Goal: Information Seeking & Learning: Find specific fact

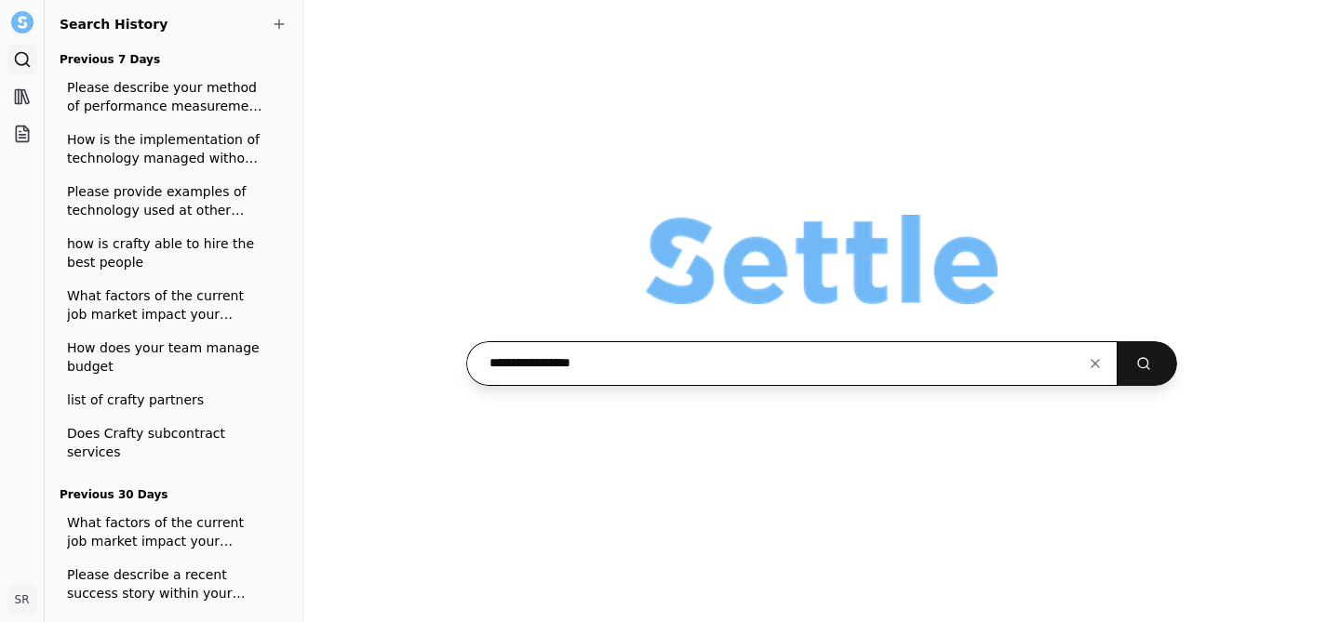
click at [1117, 341] on button "submit" at bounding box center [1147, 363] width 60 height 45
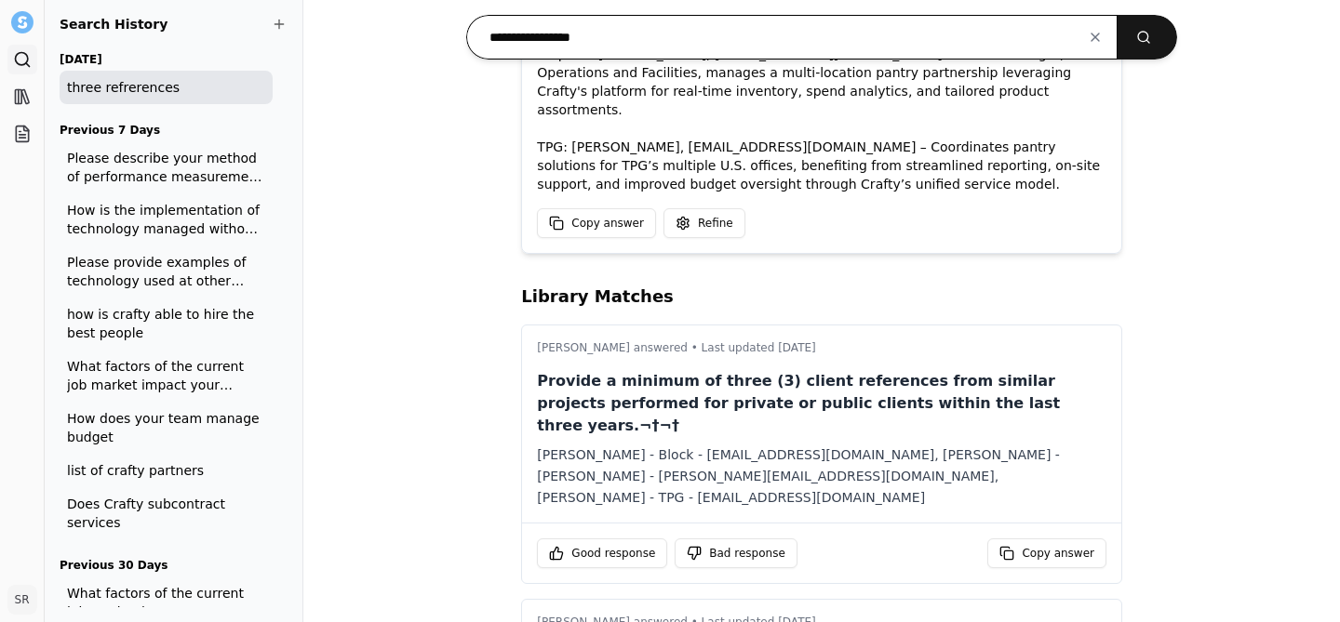
scroll to position [375, 0]
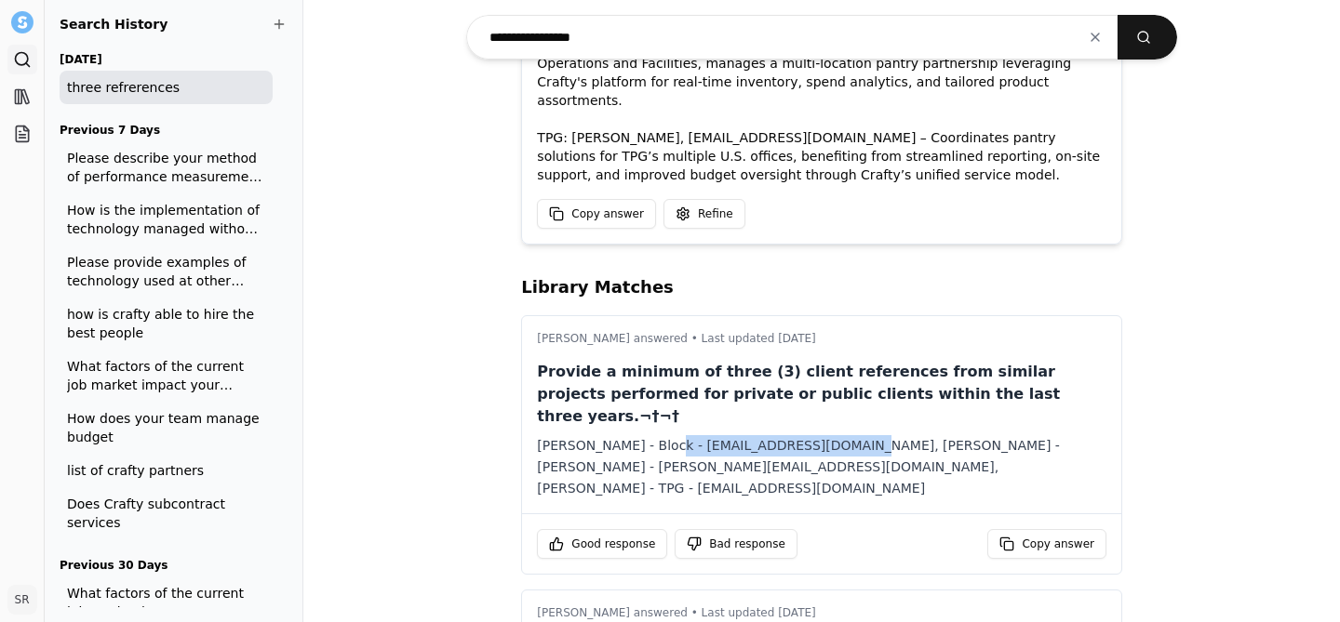
drag, startPoint x: 838, startPoint y: 386, endPoint x: 639, endPoint y: 386, distance: 199.1
click at [639, 435] on div "[PERSON_NAME] - Block - [EMAIL_ADDRESS][DOMAIN_NAME], [PERSON_NAME] - [PERSON_N…" at bounding box center [821, 466] width 569 height 63
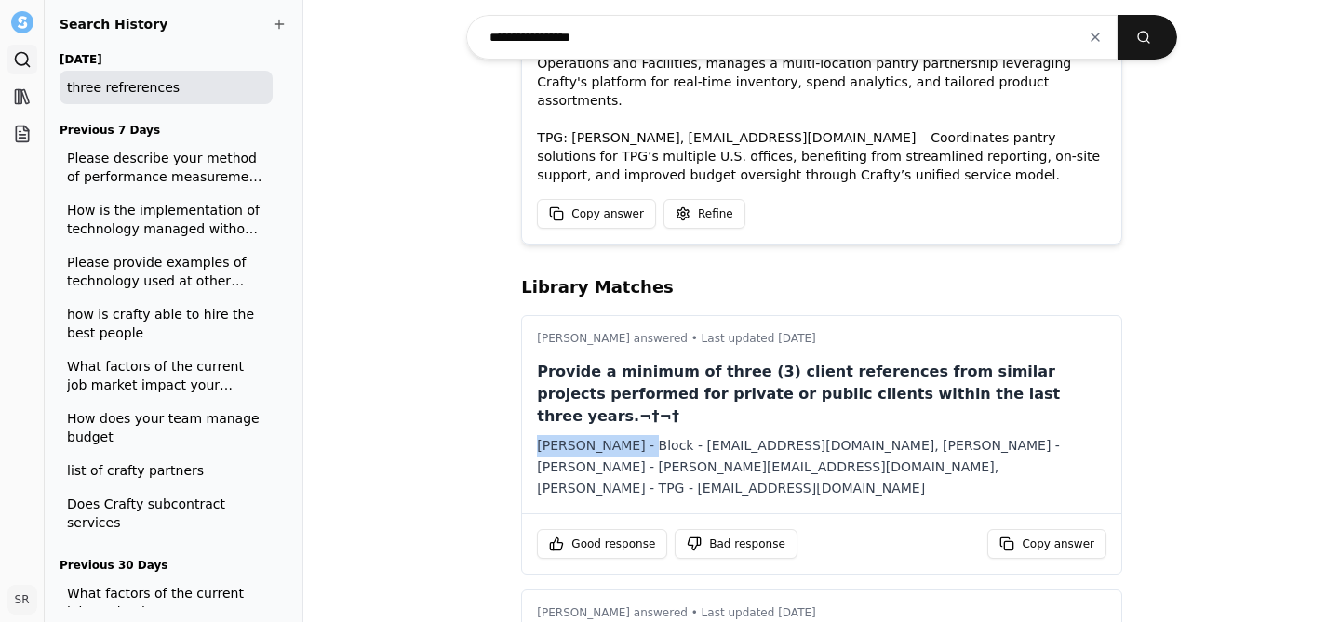
drag, startPoint x: 636, startPoint y: 387, endPoint x: 531, endPoint y: 387, distance: 105.1
click at [531, 387] on div "[PERSON_NAME] answered • Last updated [DATE] Provide a minimum of three (3) cli…" at bounding box center [821, 414] width 599 height 197
copy div "[PERSON_NAME]"
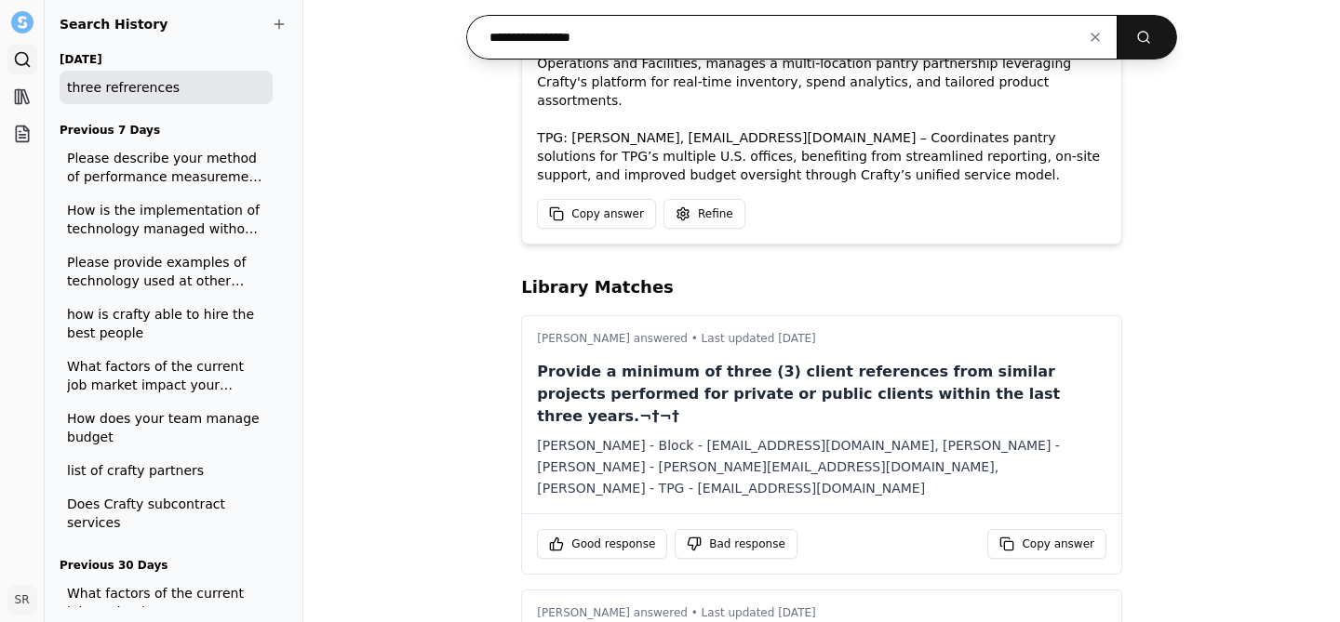
click at [653, 30] on input "**********" at bounding box center [791, 37] width 650 height 45
click at [1117, 15] on button "submit" at bounding box center [1147, 37] width 60 height 45
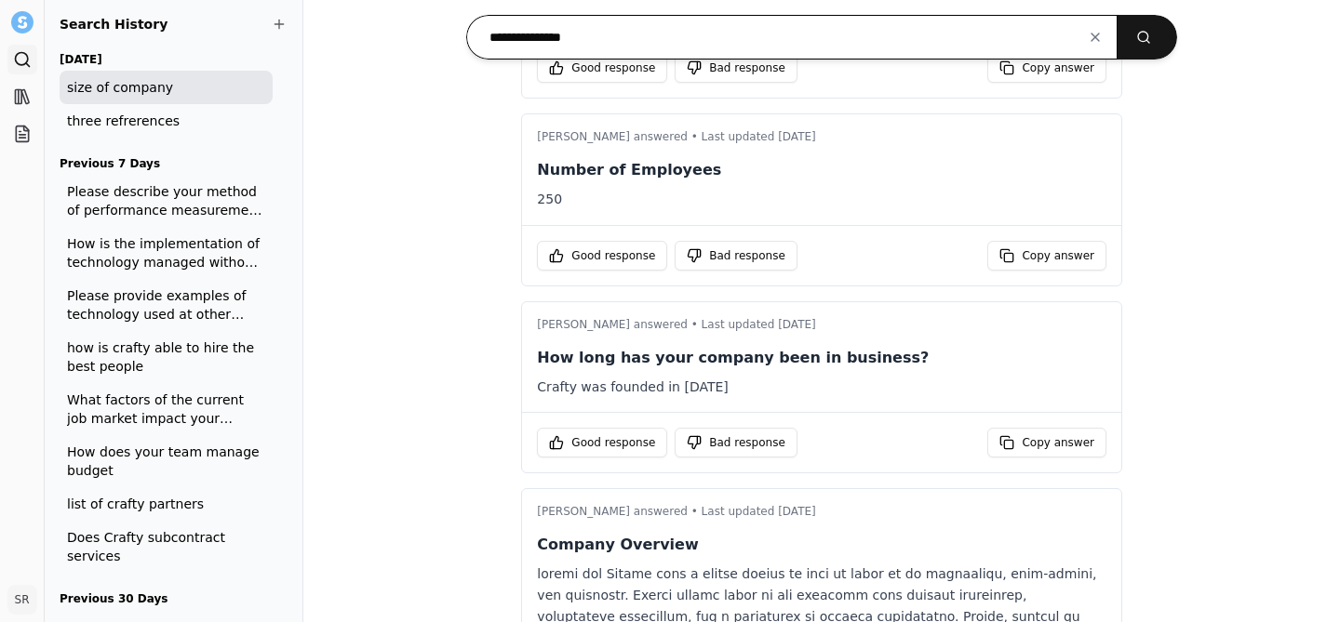
scroll to position [733, 0]
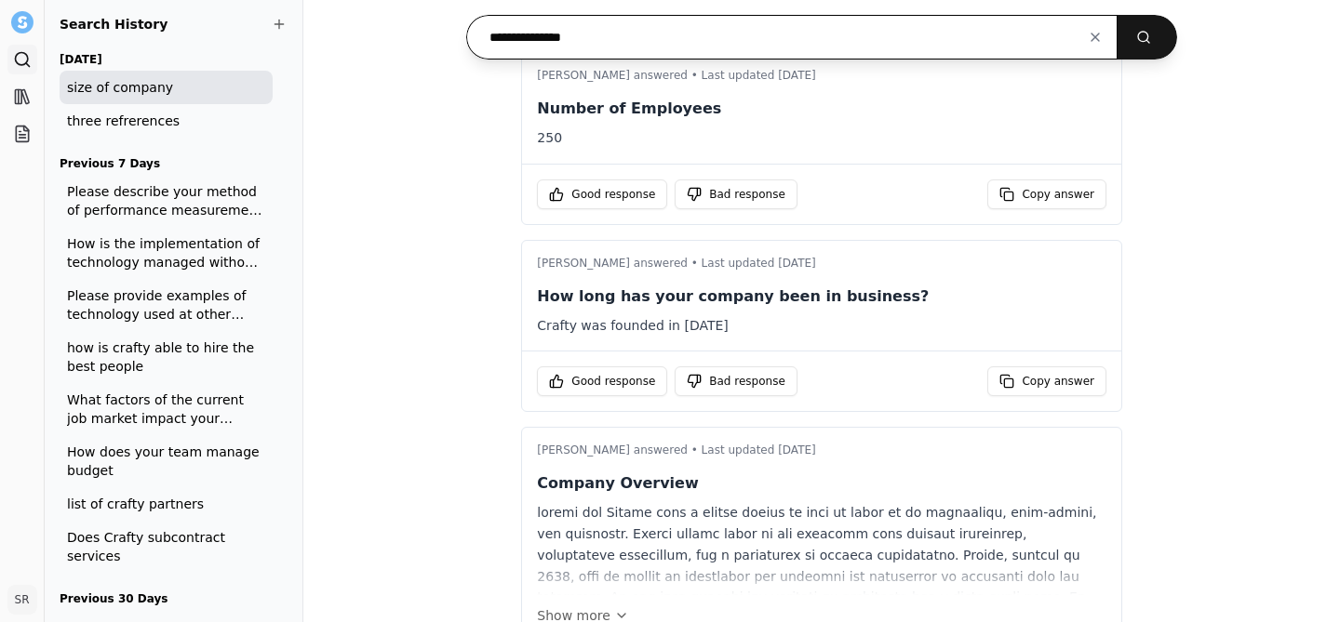
click at [669, 46] on input "**********" at bounding box center [791, 37] width 650 height 45
paste input "**********"
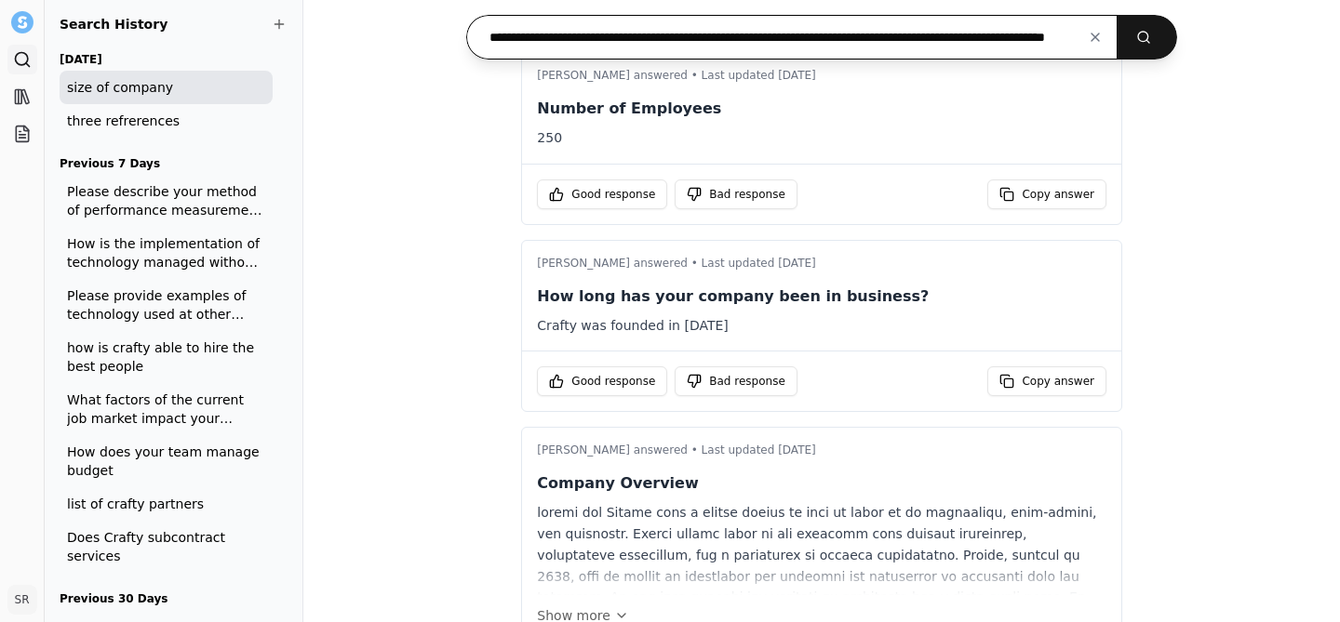
scroll to position [0, 122]
click at [1117, 15] on button "submit" at bounding box center [1147, 37] width 60 height 45
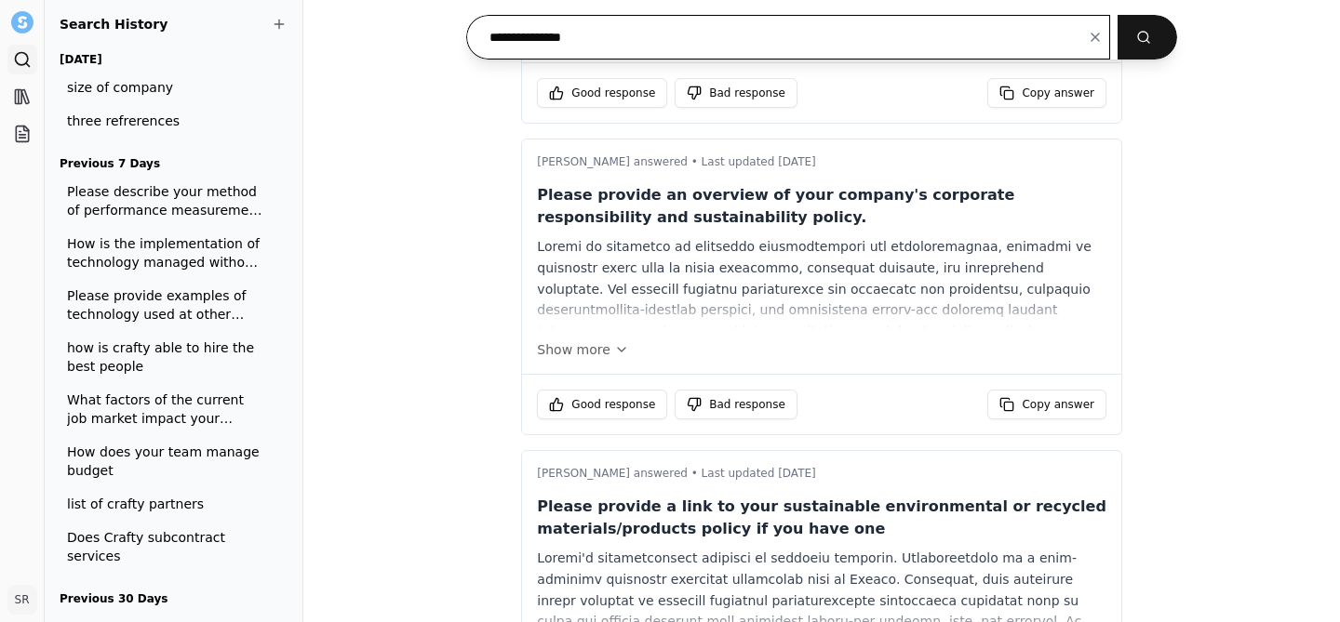
type input "**********"
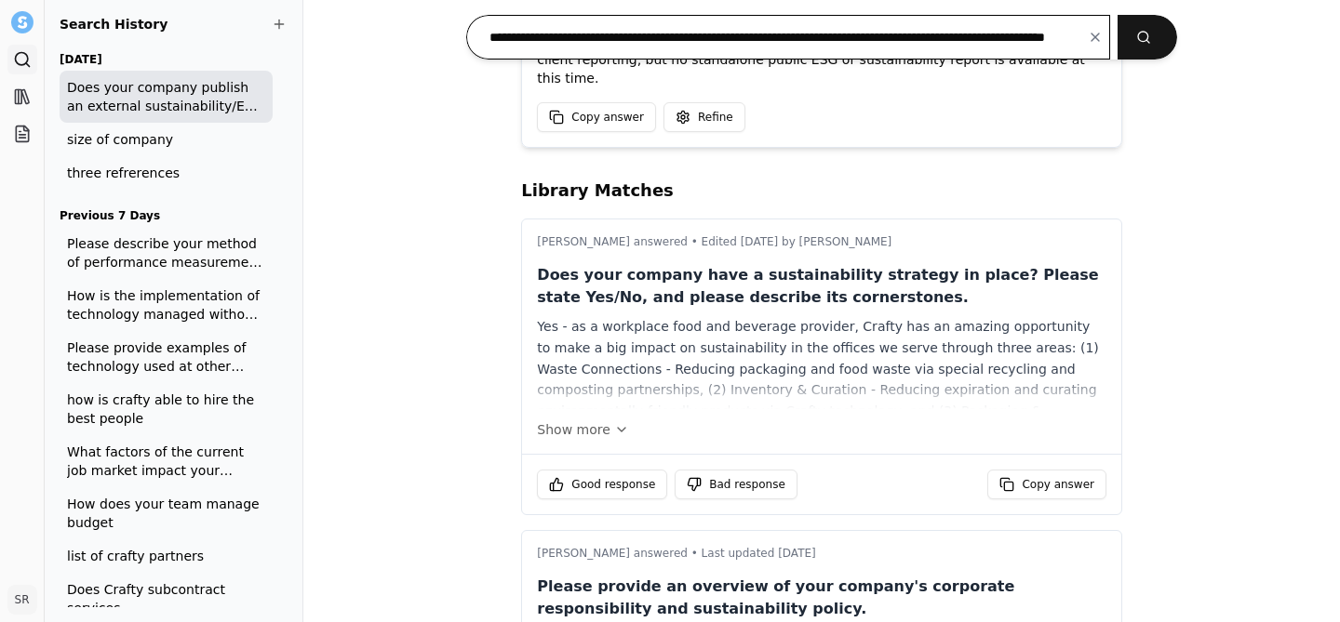
scroll to position [288, 0]
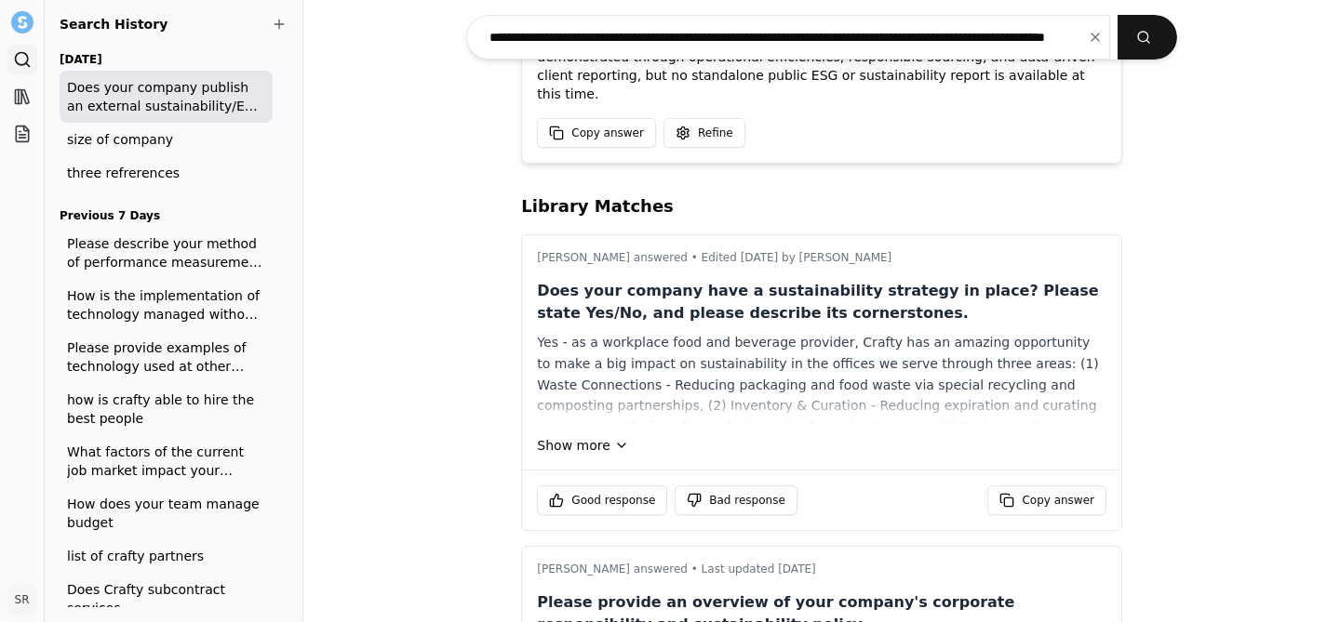
click at [613, 436] on button "Show more" at bounding box center [821, 445] width 569 height 19
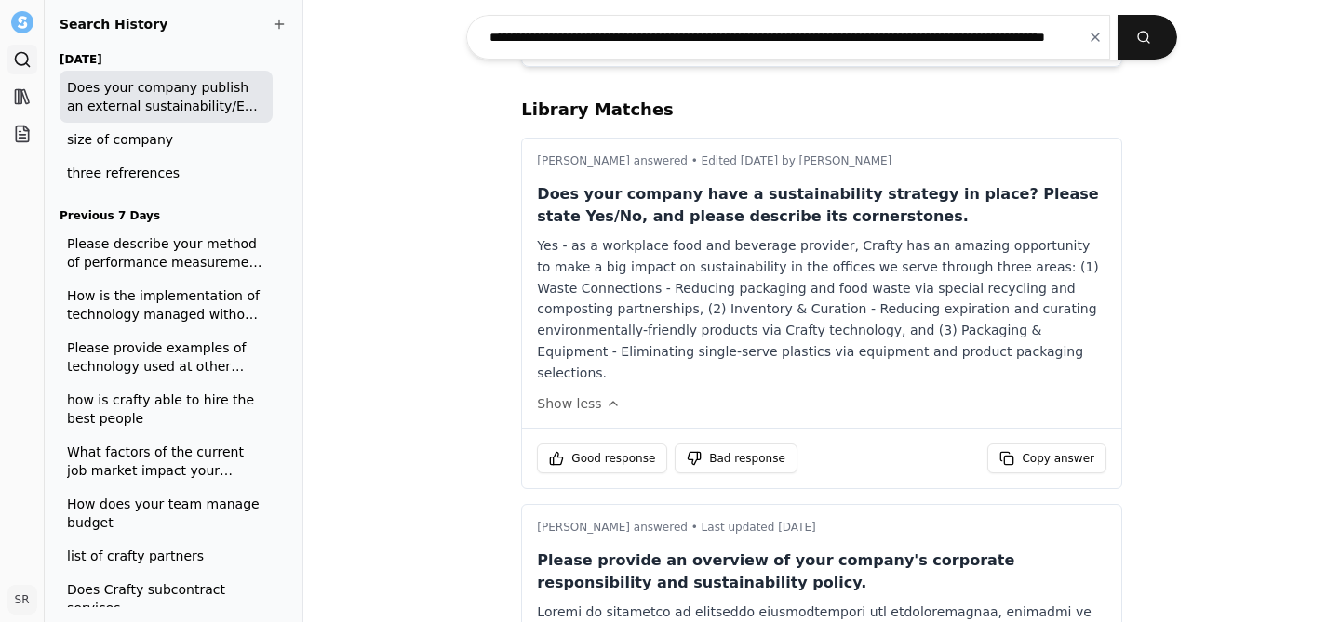
scroll to position [511, 0]
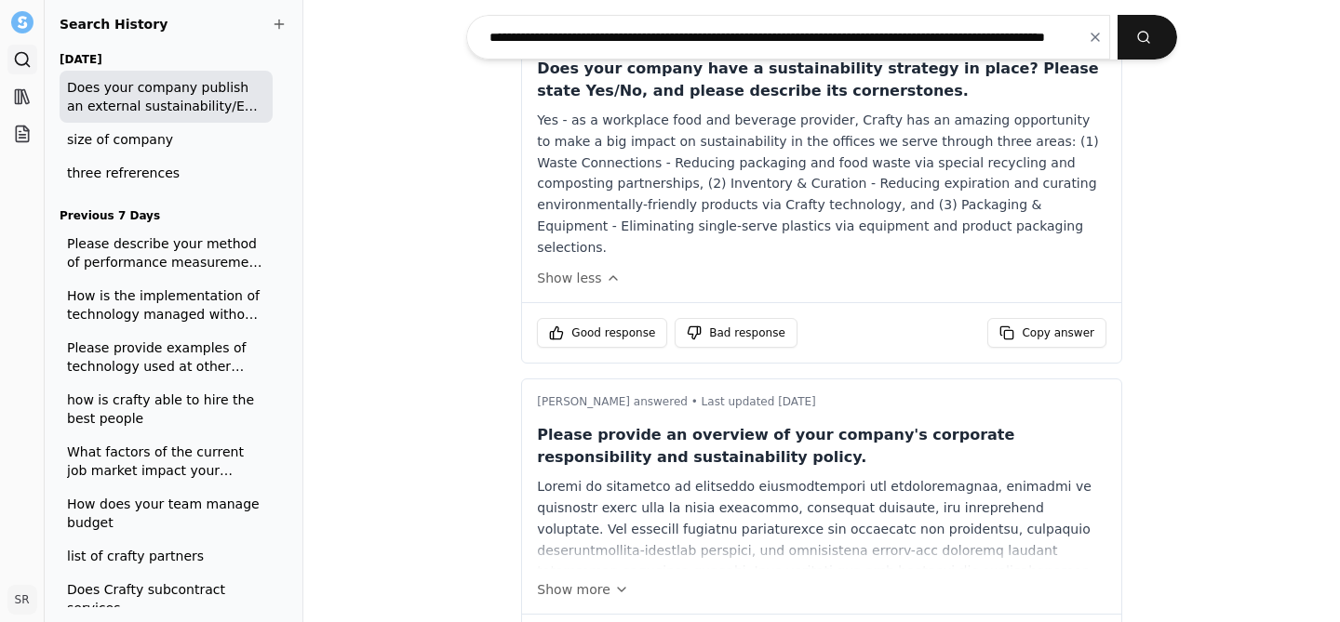
click at [607, 540] on div "Please provide an overview of your company's corporate responsibility and susta…" at bounding box center [821, 511] width 569 height 175
click at [607, 581] on button "Show more" at bounding box center [821, 590] width 569 height 19
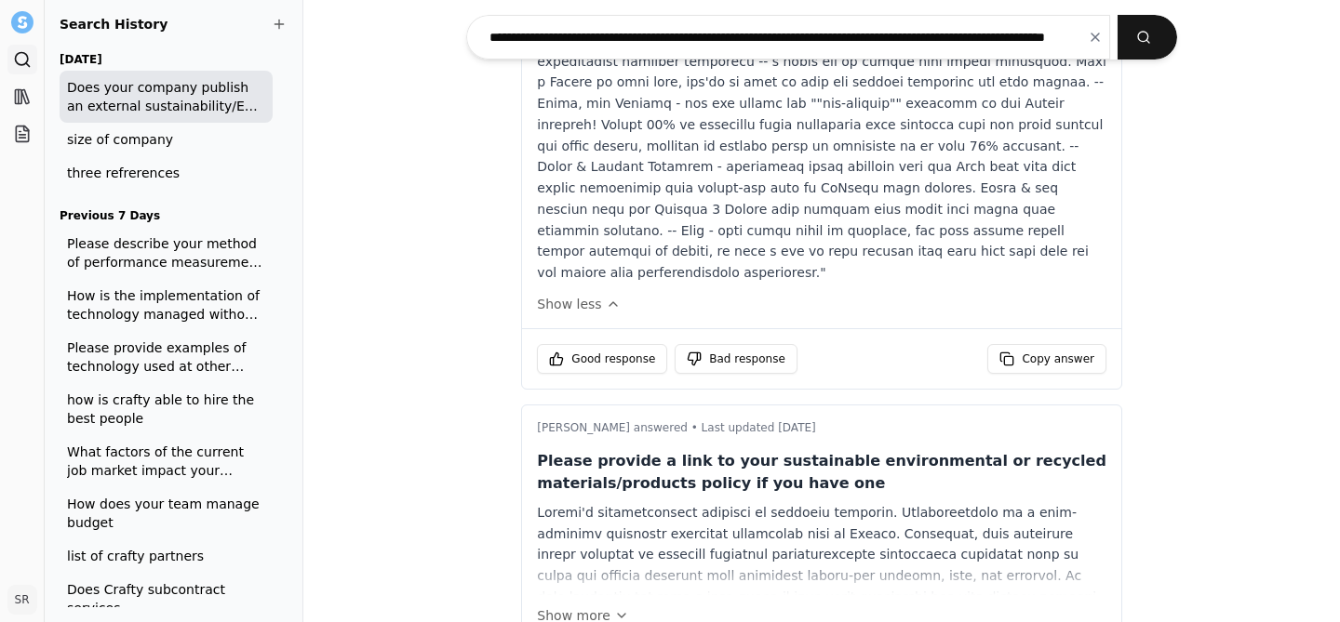
scroll to position [1425, 0]
click at [592, 523] on div "[PERSON_NAME] answered • Last updated [DATE] Please provide a link to your sust…" at bounding box center [821, 521] width 599 height 234
click at [585, 521] on div "[PERSON_NAME] answered • Last updated [DATE] Please provide a link to your sust…" at bounding box center [821, 521] width 599 height 234
click at [578, 605] on button "Show more" at bounding box center [821, 614] width 569 height 19
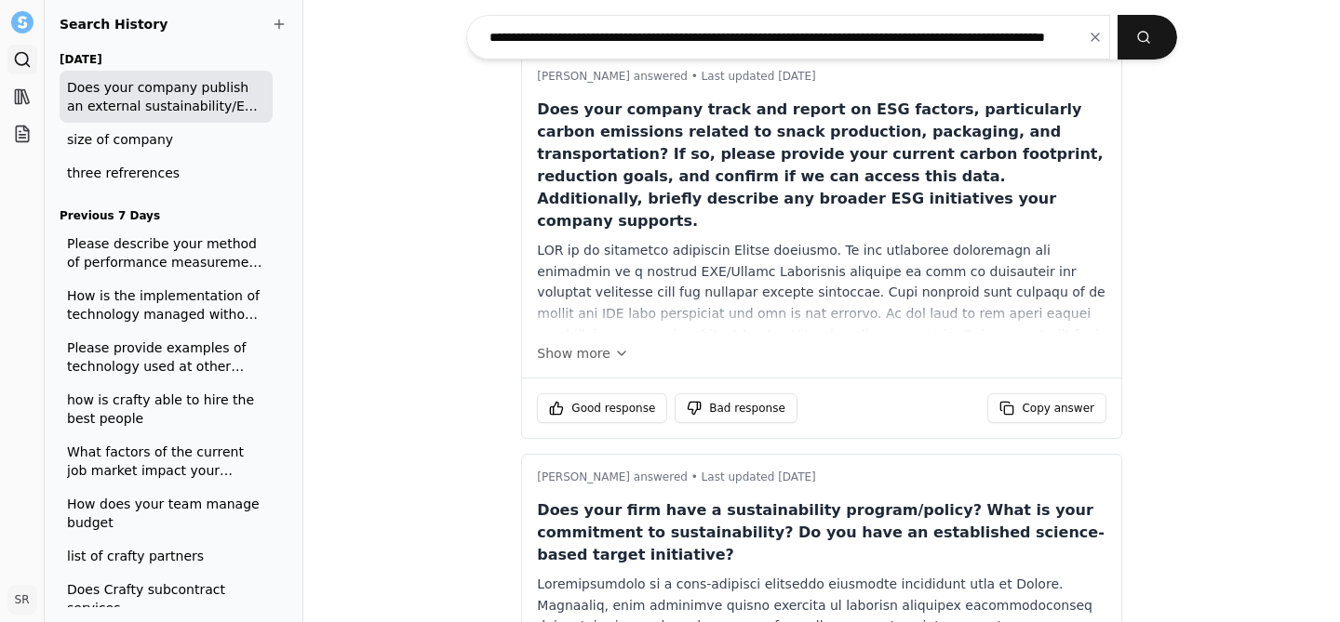
scroll to position [2503, 0]
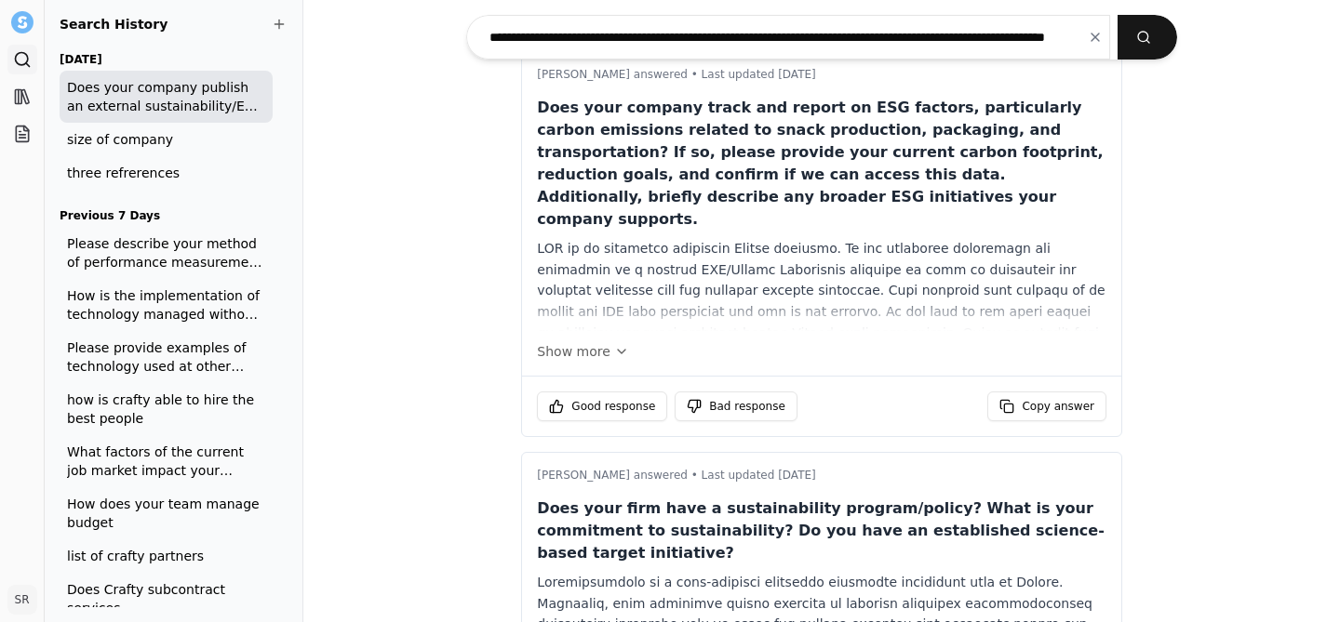
click at [567, 498] on div "Does your firm have a sustainability program/policy? What is your commitment to…" at bounding box center [821, 596] width 569 height 197
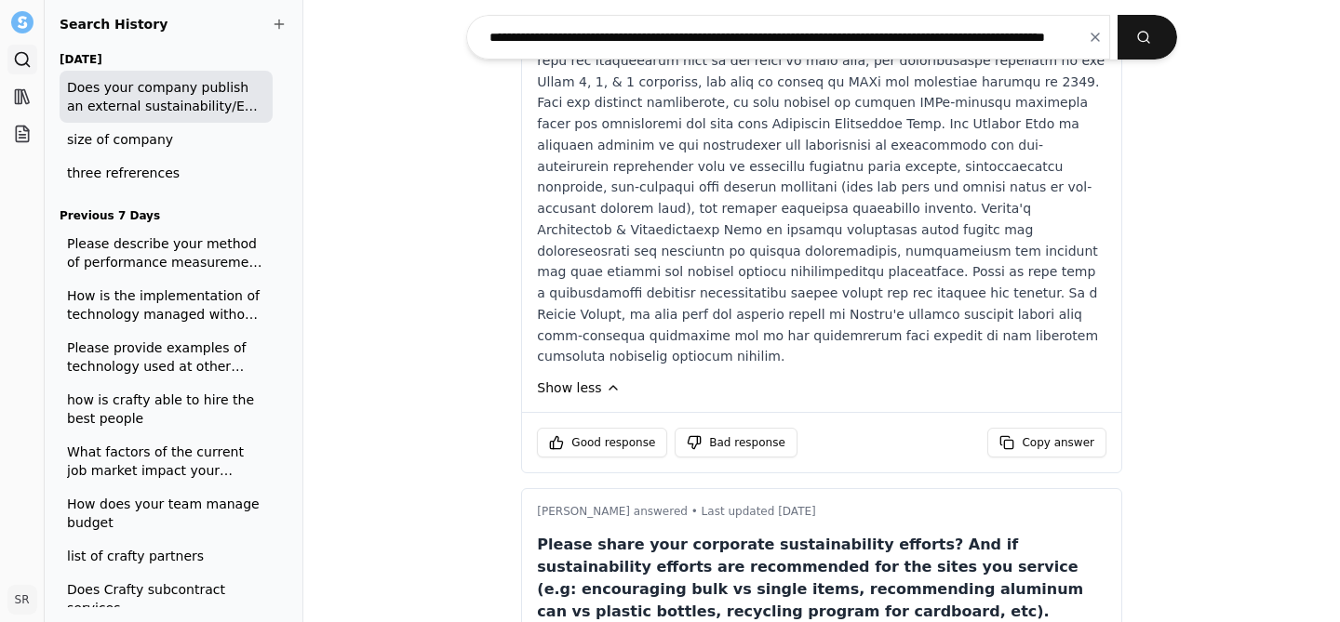
scroll to position [3198, 0]
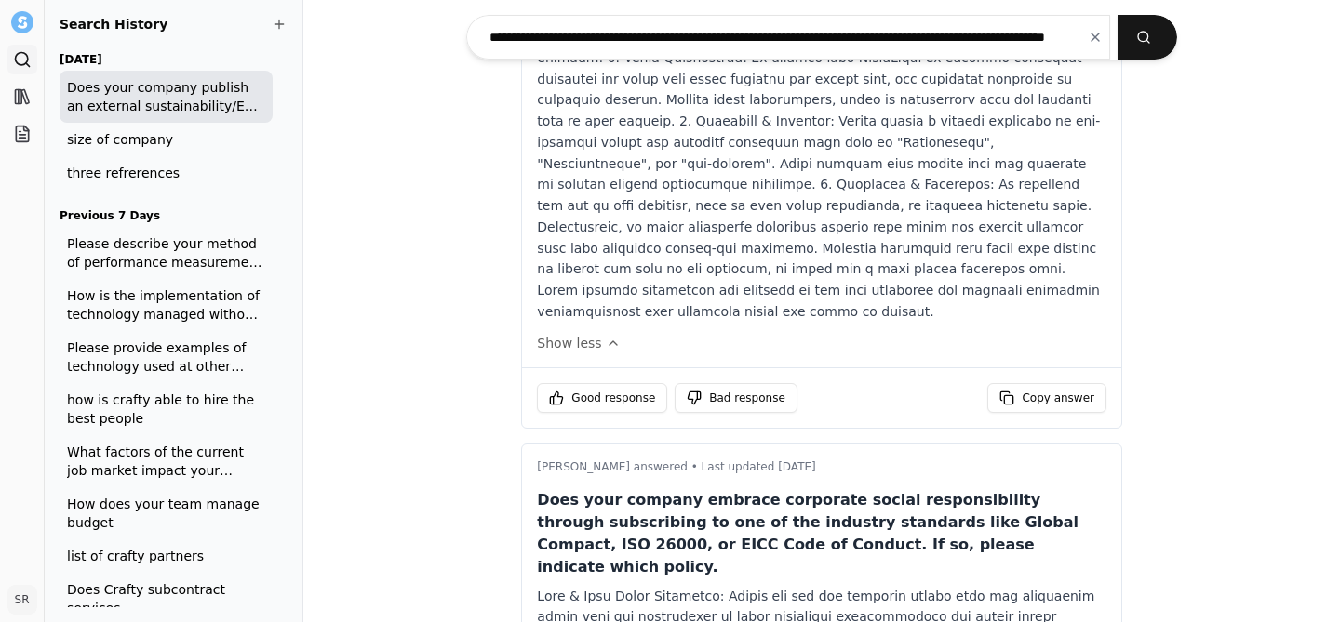
scroll to position [3825, 0]
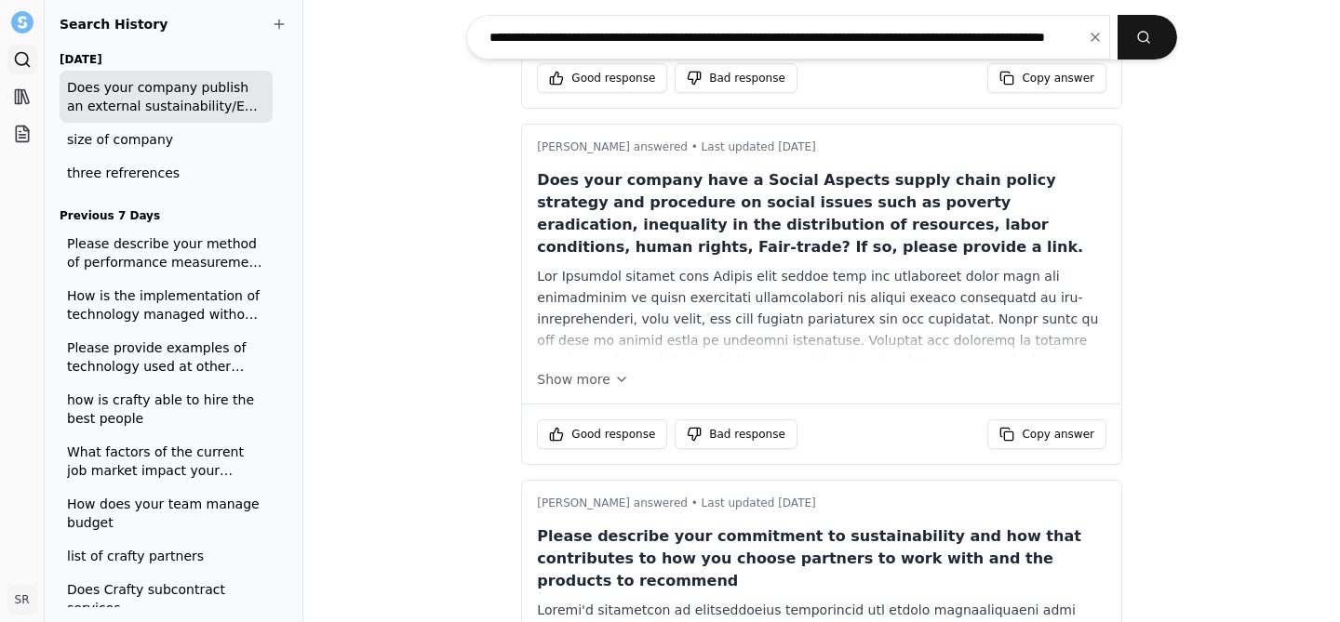
scroll to position [5335, 0]
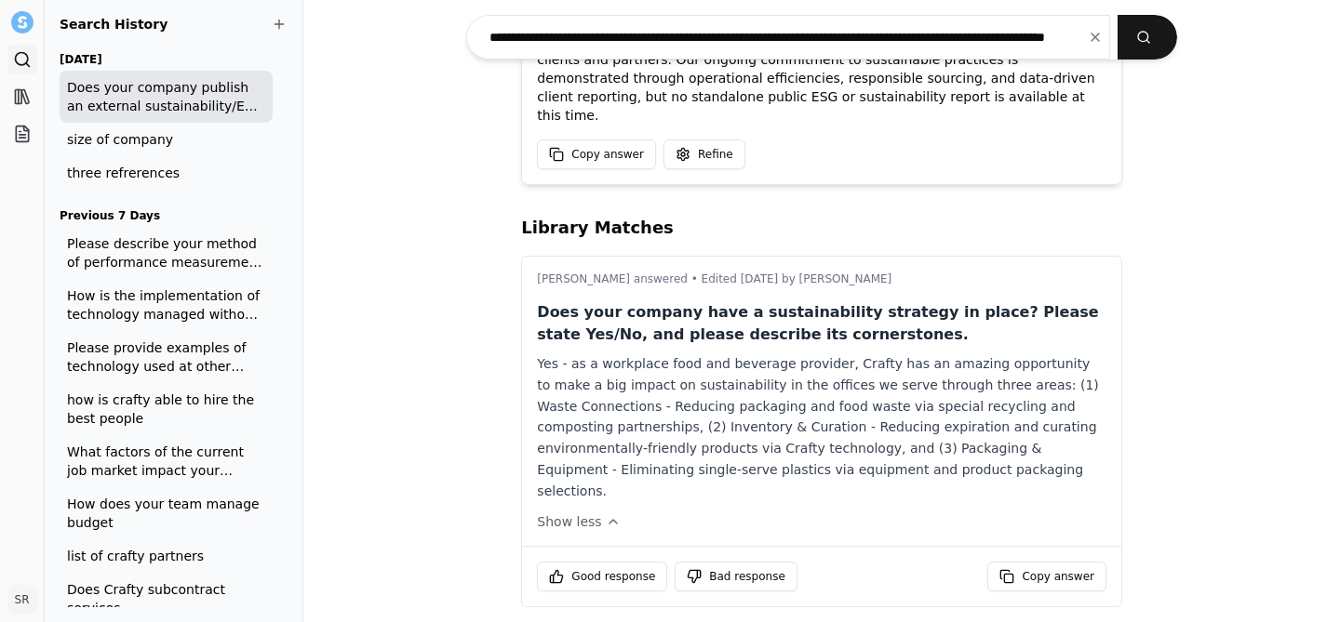
scroll to position [264, 0]
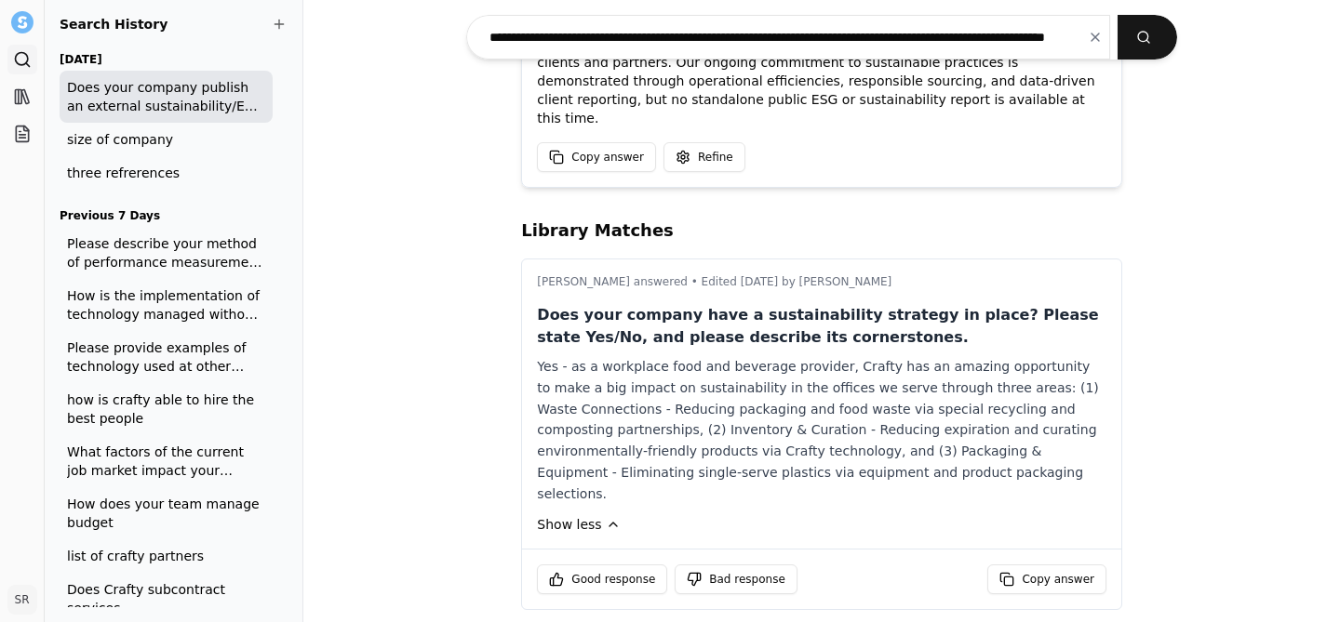
click at [571, 515] on button "Show less" at bounding box center [821, 524] width 569 height 19
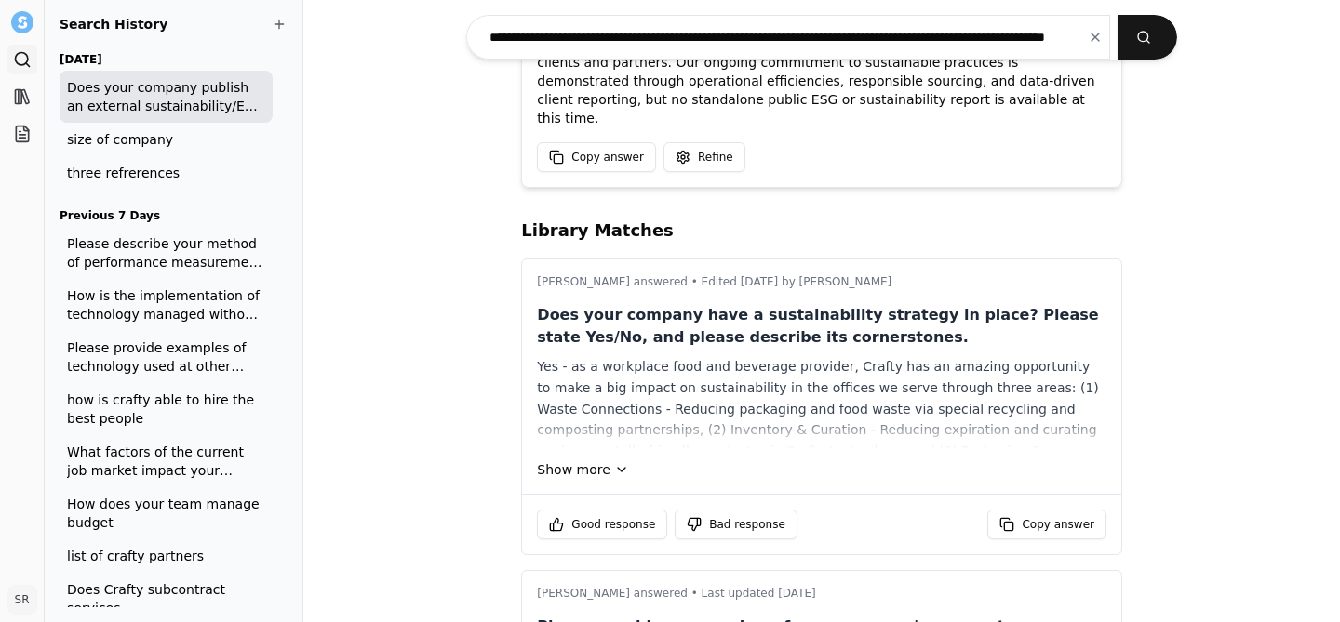
click at [595, 461] on button "Show more" at bounding box center [821, 470] width 569 height 19
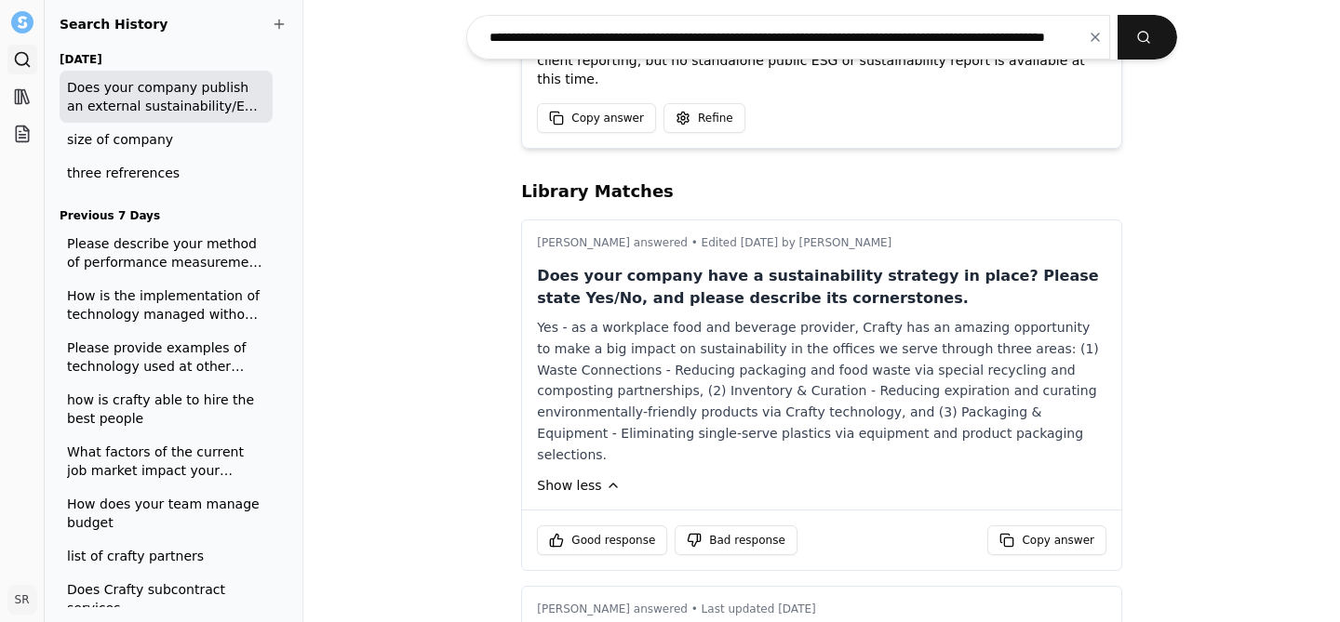
scroll to position [304, 0]
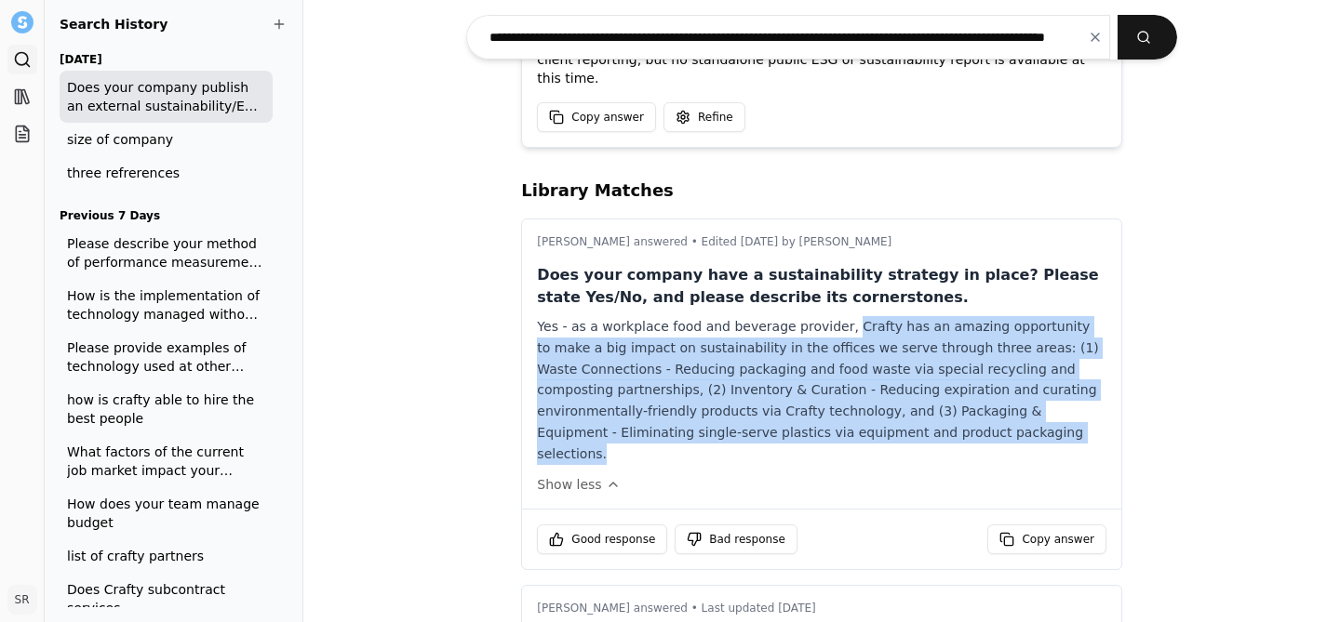
drag, startPoint x: 941, startPoint y: 423, endPoint x: 838, endPoint y: 313, distance: 150.8
click at [838, 316] on div "Yes - as a workplace food and beverage provider, Crafty has an amazing opportun…" at bounding box center [821, 390] width 569 height 148
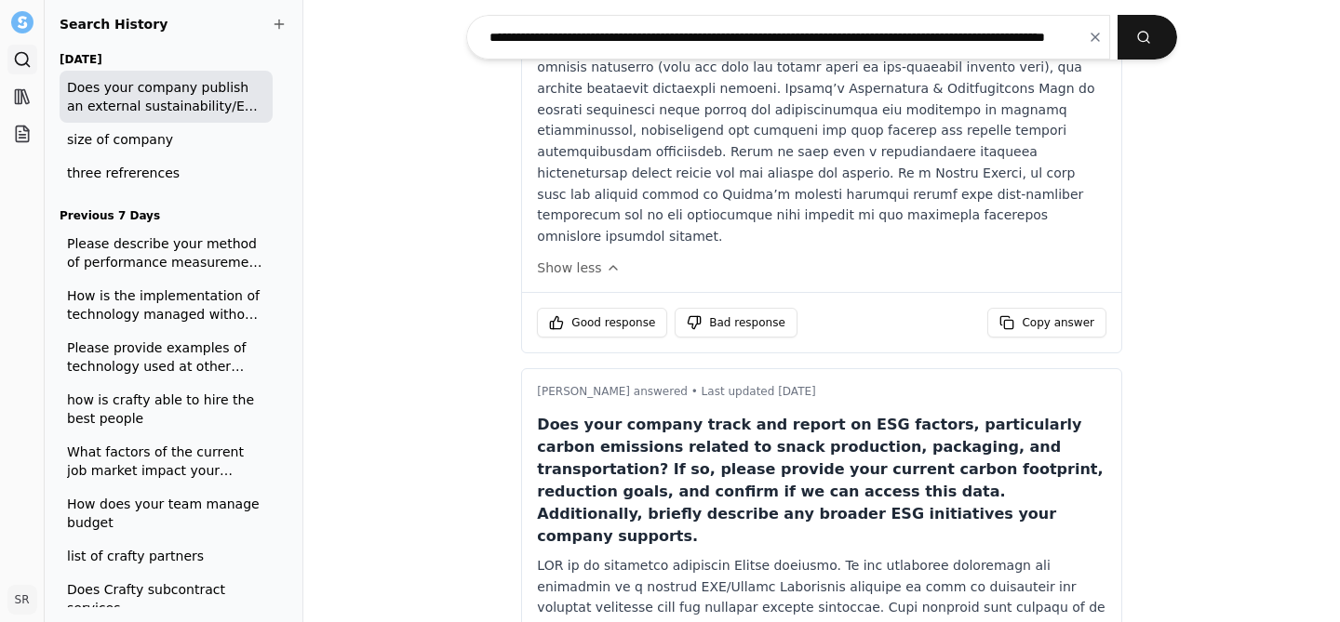
scroll to position [2187, 0]
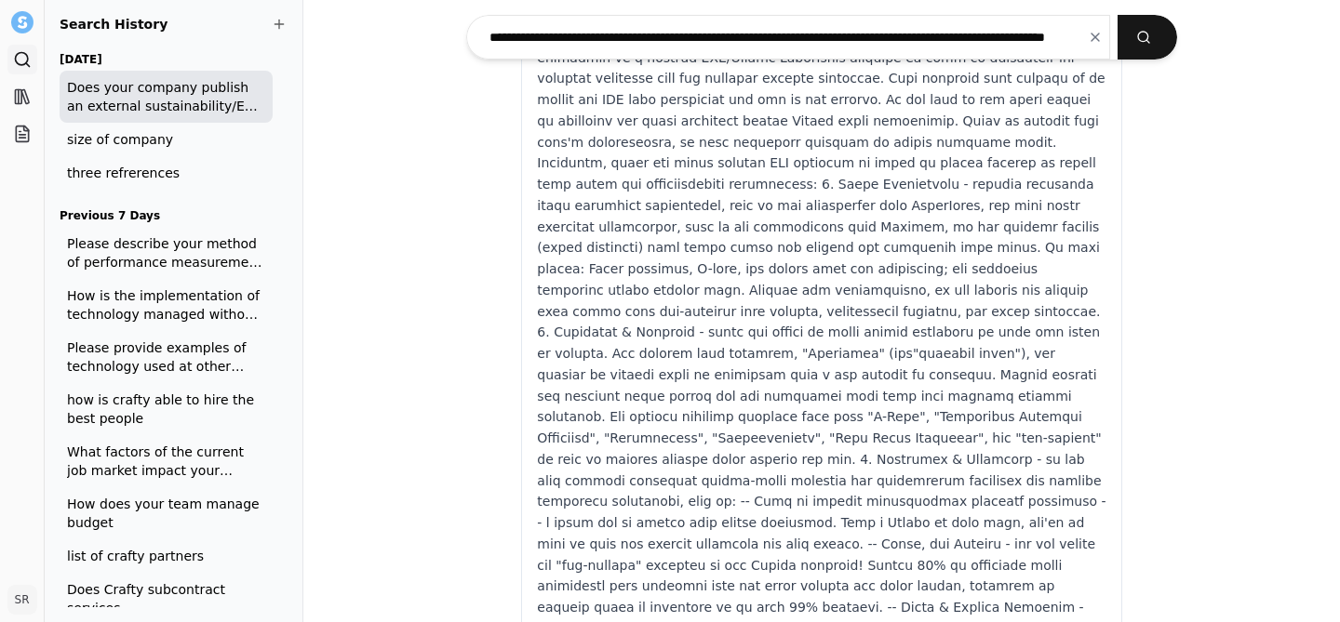
scroll to position [2744, 0]
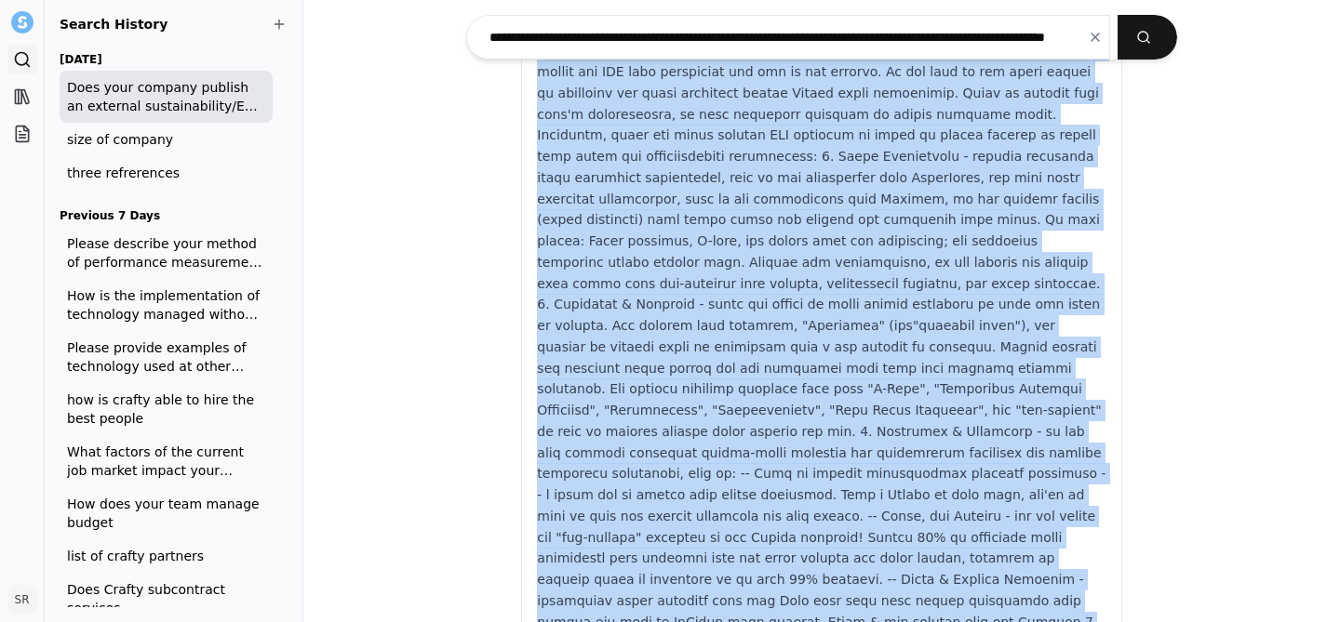
drag, startPoint x: 539, startPoint y: 305, endPoint x: 937, endPoint y: 461, distance: 427.4
click at [937, 461] on div "[PERSON_NAME] answered • Last updated [DATE] Does your company track and report…" at bounding box center [821, 287] width 599 height 951
copy div "ESG is an executive sponsored Crafty priority. We are currently finalizing our …"
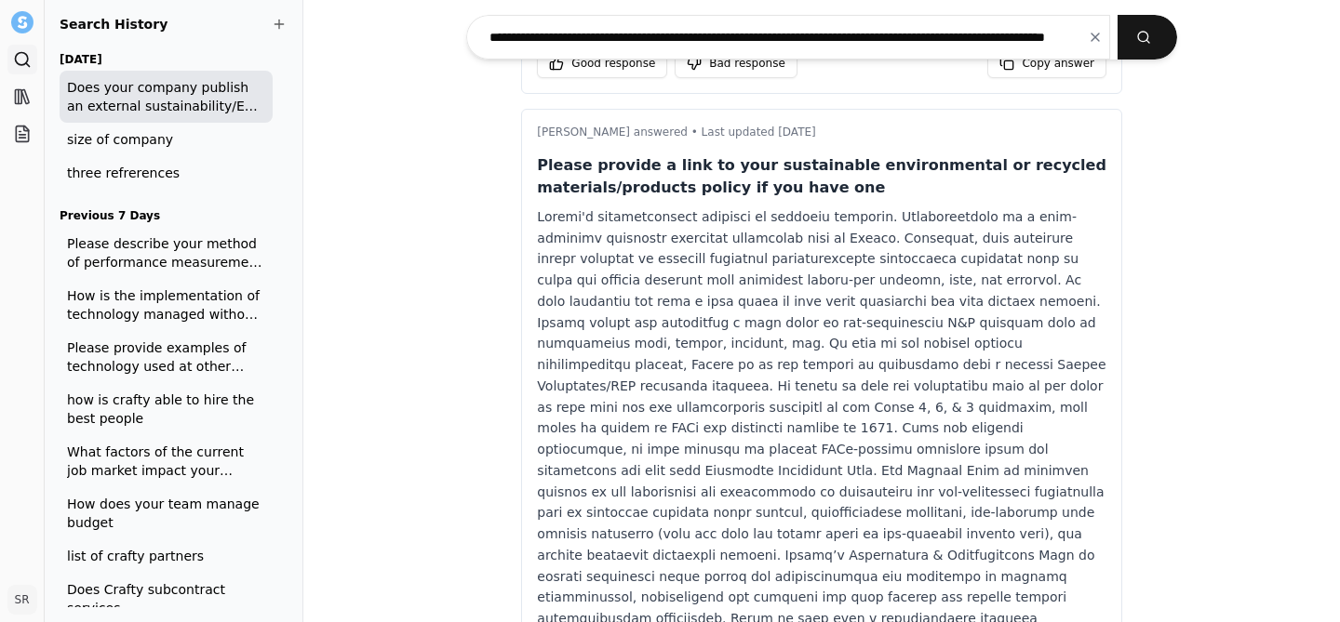
scroll to position [1721, 0]
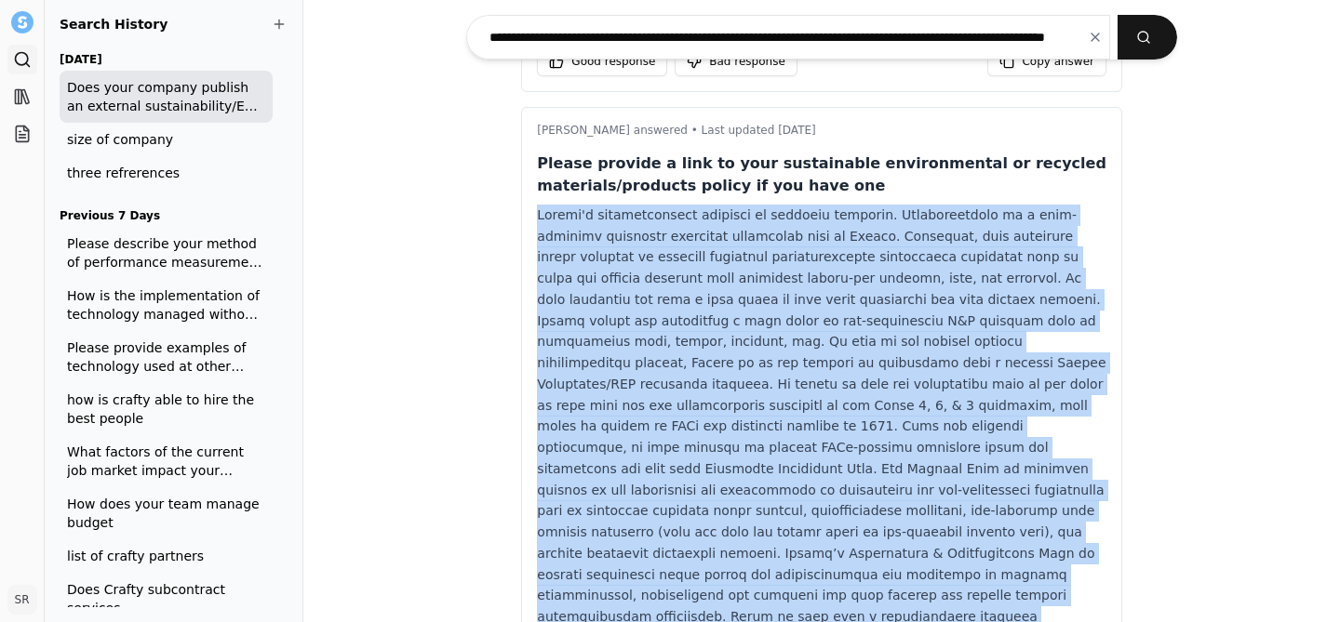
drag, startPoint x: 930, startPoint y: 546, endPoint x: 543, endPoint y: 117, distance: 577.7
click at [543, 153] on div "Please provide a link to your sustainable environmental or recycled materials/p…" at bounding box center [821, 448] width 569 height 590
copy div "Crafty's sustainability practice is actively evolving. Sustainability is a high…"
